Goal: Information Seeking & Learning: Check status

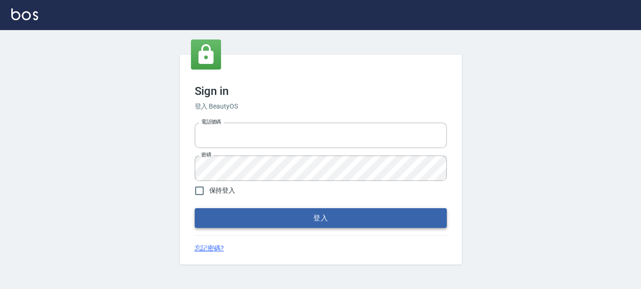
type input "0289832082"
click at [360, 218] on button "登入" at bounding box center [321, 218] width 252 height 20
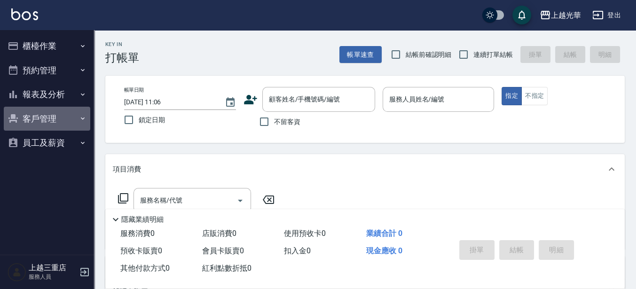
click at [42, 116] on button "客戶管理" at bounding box center [47, 119] width 87 height 24
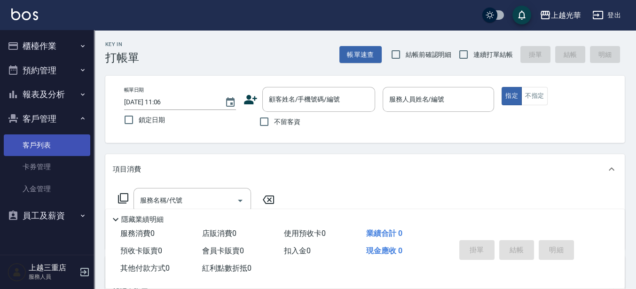
click at [41, 140] on link "客戶列表" at bounding box center [47, 146] width 87 height 22
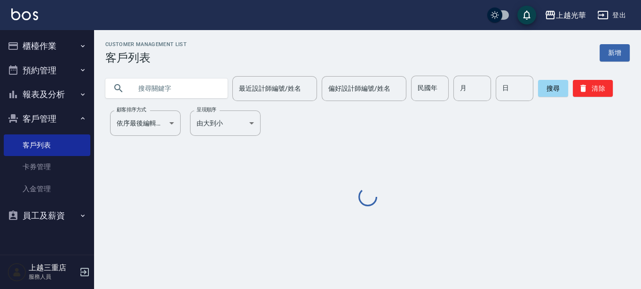
click at [175, 83] on input "text" at bounding box center [176, 88] width 88 height 25
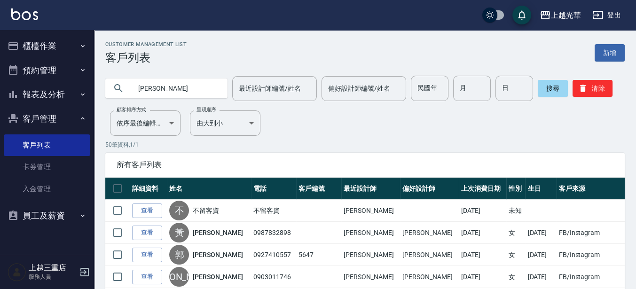
type input "蔡秀"
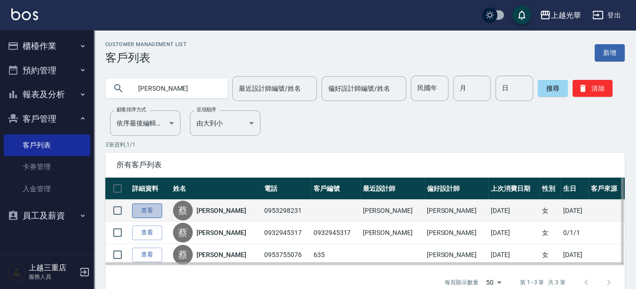
click at [141, 210] on link "查看" at bounding box center [147, 211] width 30 height 15
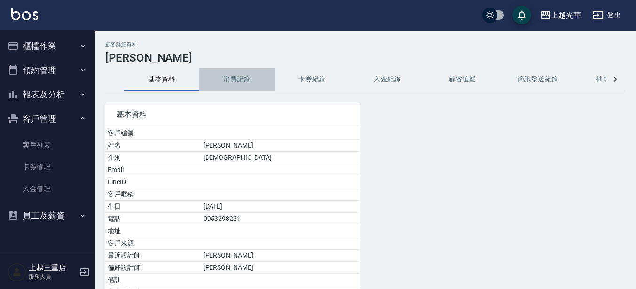
click at [233, 82] on button "消費記錄" at bounding box center [236, 79] width 75 height 23
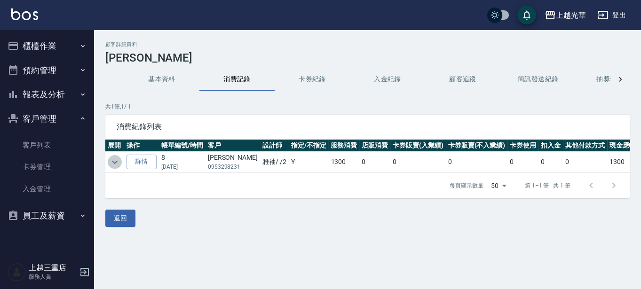
click at [116, 160] on icon "expand row" at bounding box center [115, 161] width 6 height 3
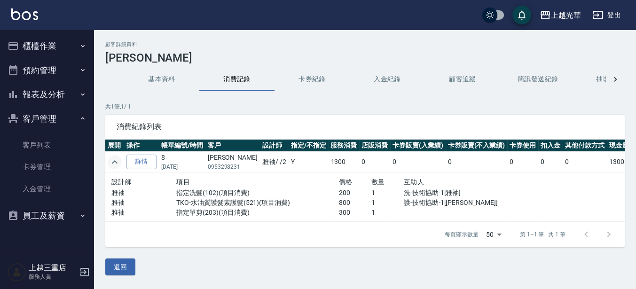
click at [21, 17] on img at bounding box center [24, 14] width 27 height 12
